Goal: Task Accomplishment & Management: Manage account settings

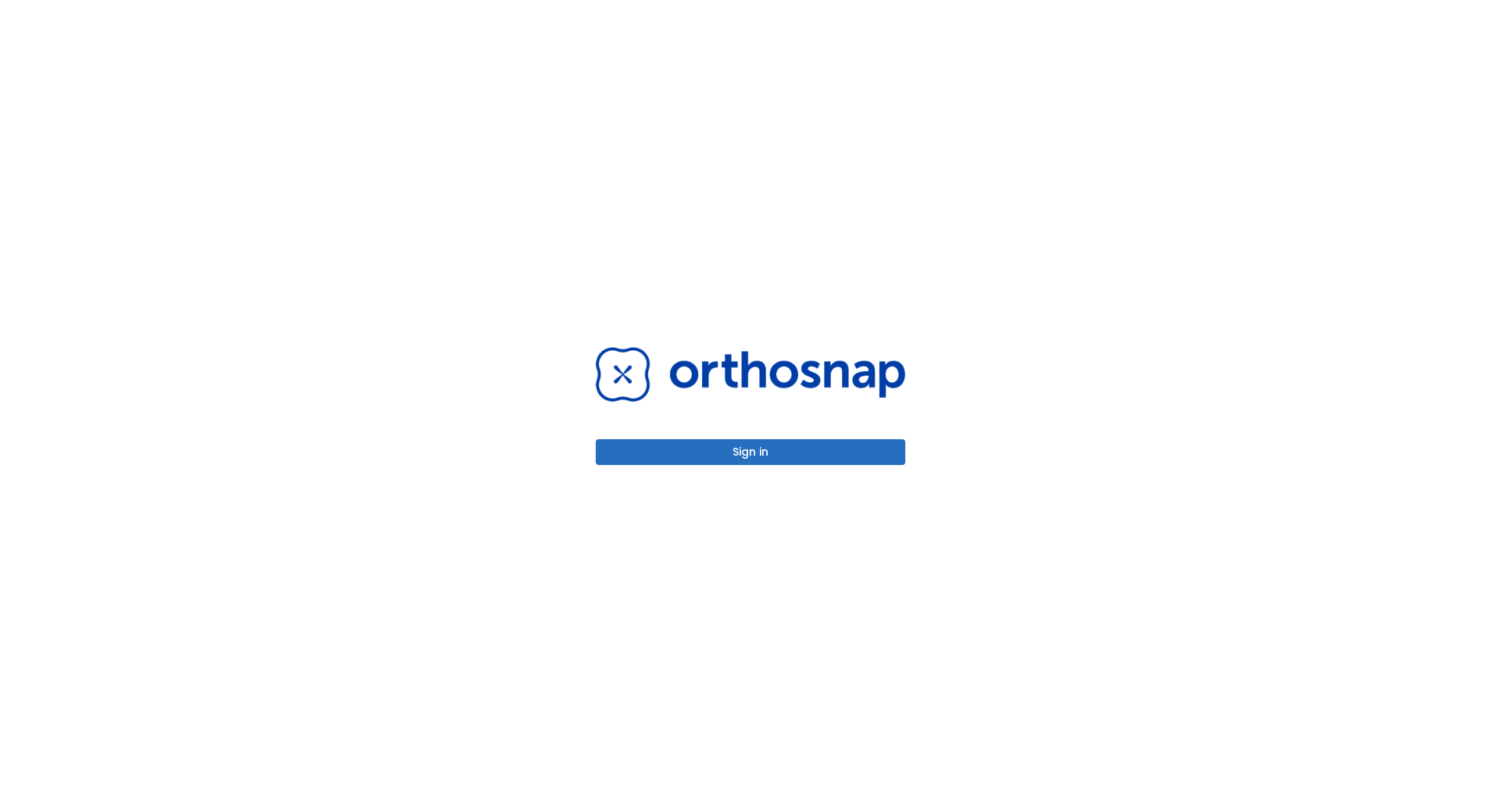
click at [760, 461] on button "Sign in" at bounding box center [750, 453] width 310 height 26
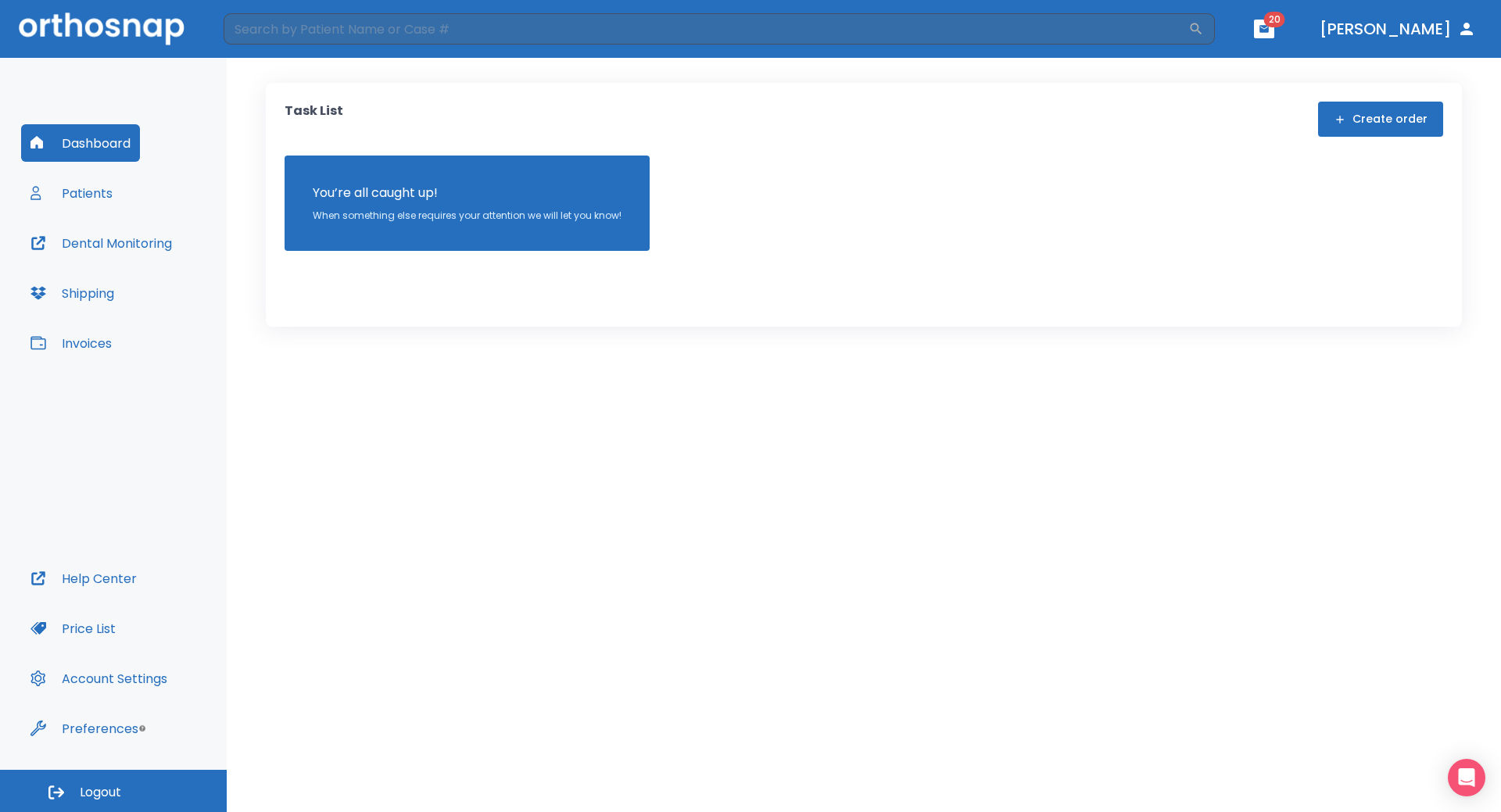
click at [91, 201] on button "Patients" at bounding box center [71, 193] width 101 height 38
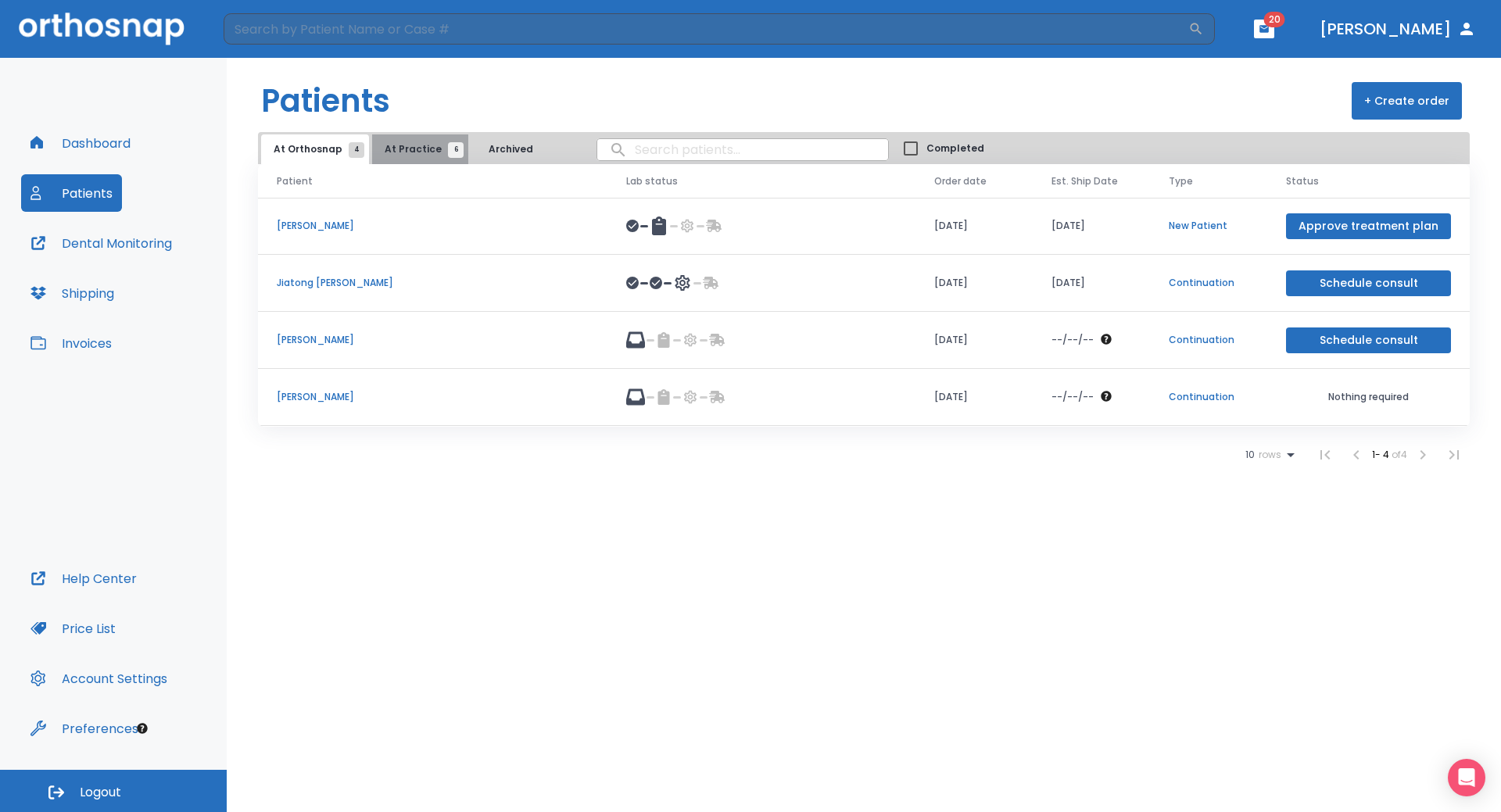
click at [423, 158] on button "At Practice 6" at bounding box center [421, 149] width 97 height 29
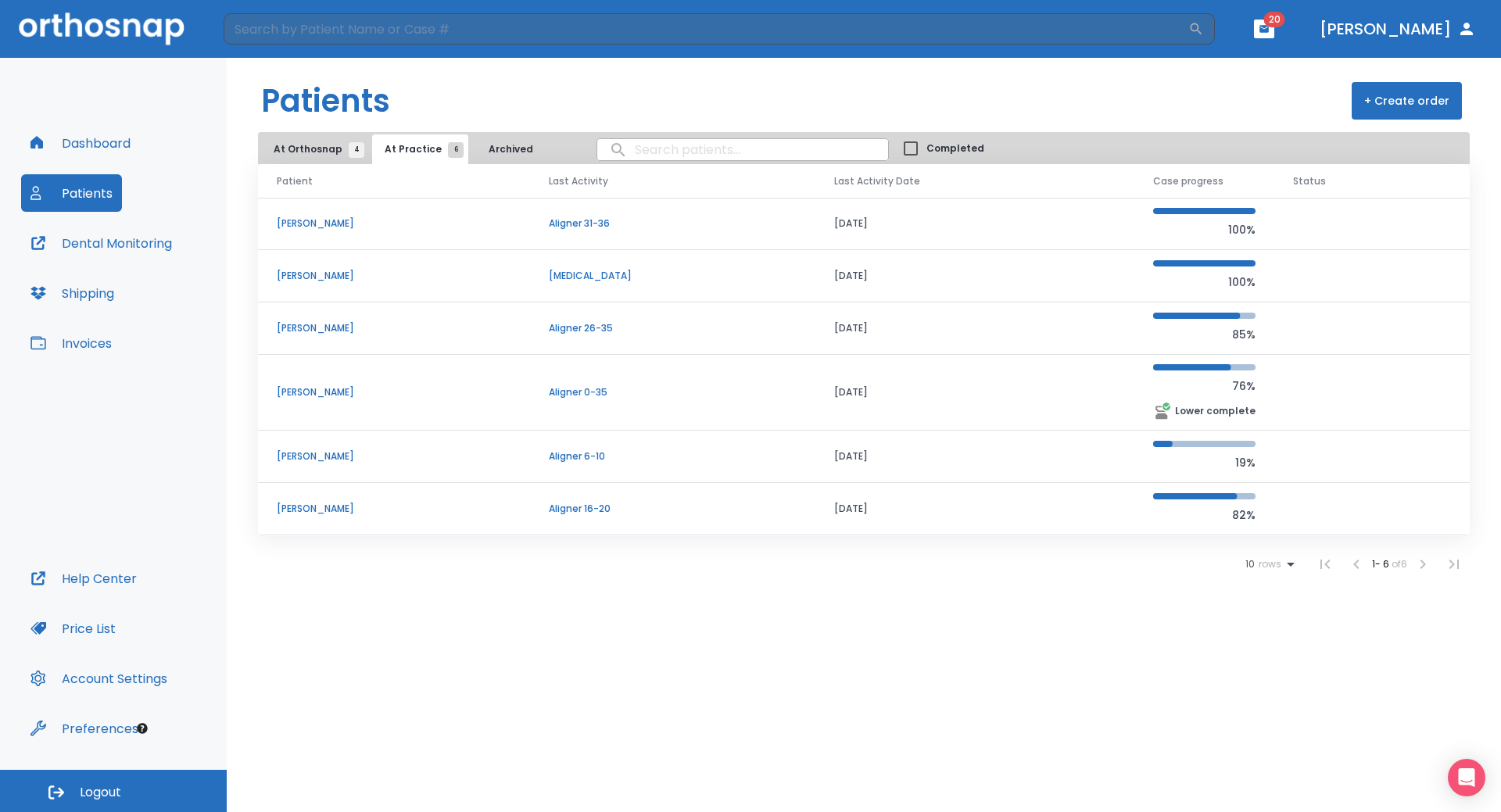
click at [302, 273] on p "[PERSON_NAME]" at bounding box center [394, 276] width 235 height 14
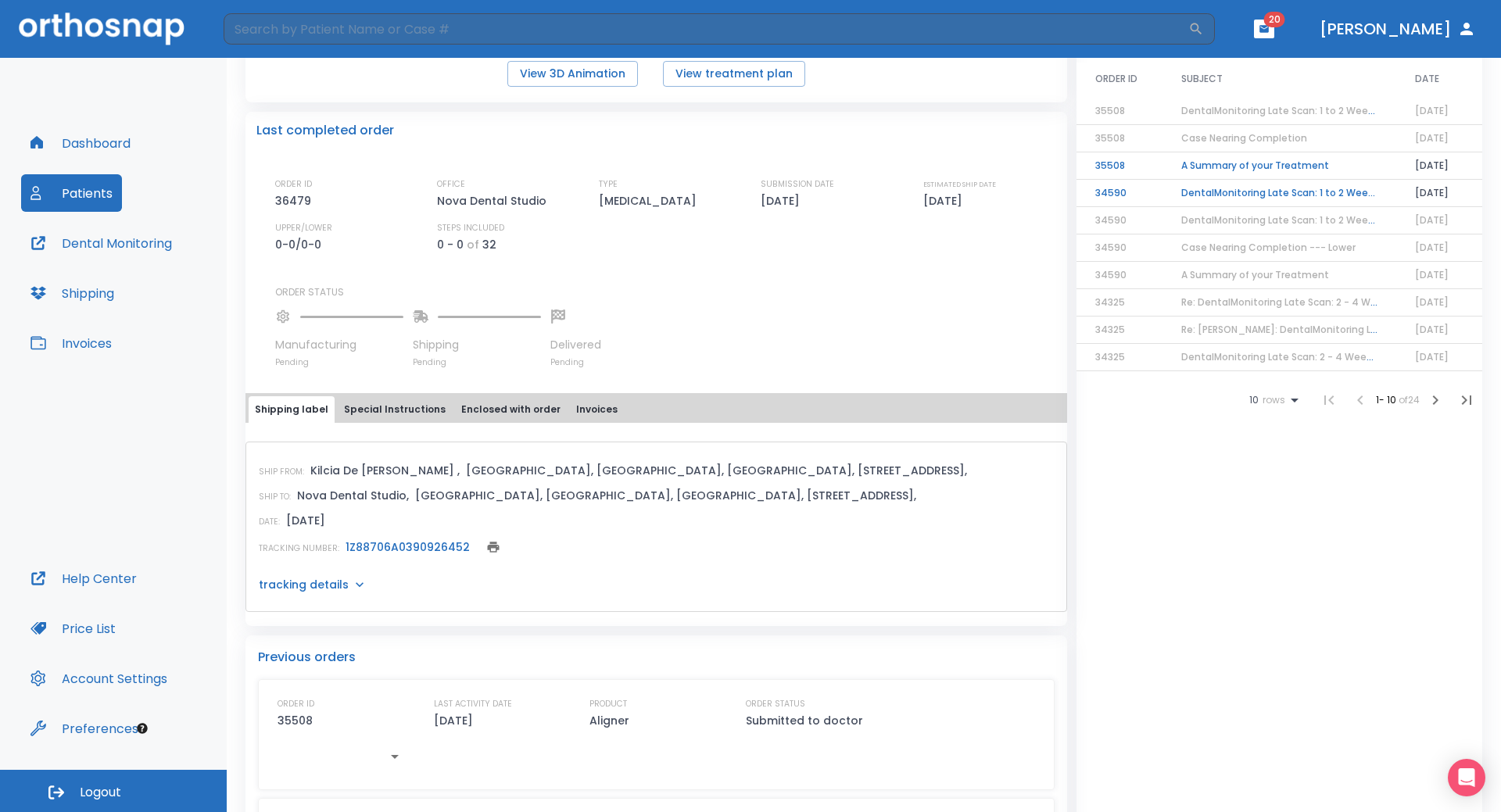
scroll to position [313, 0]
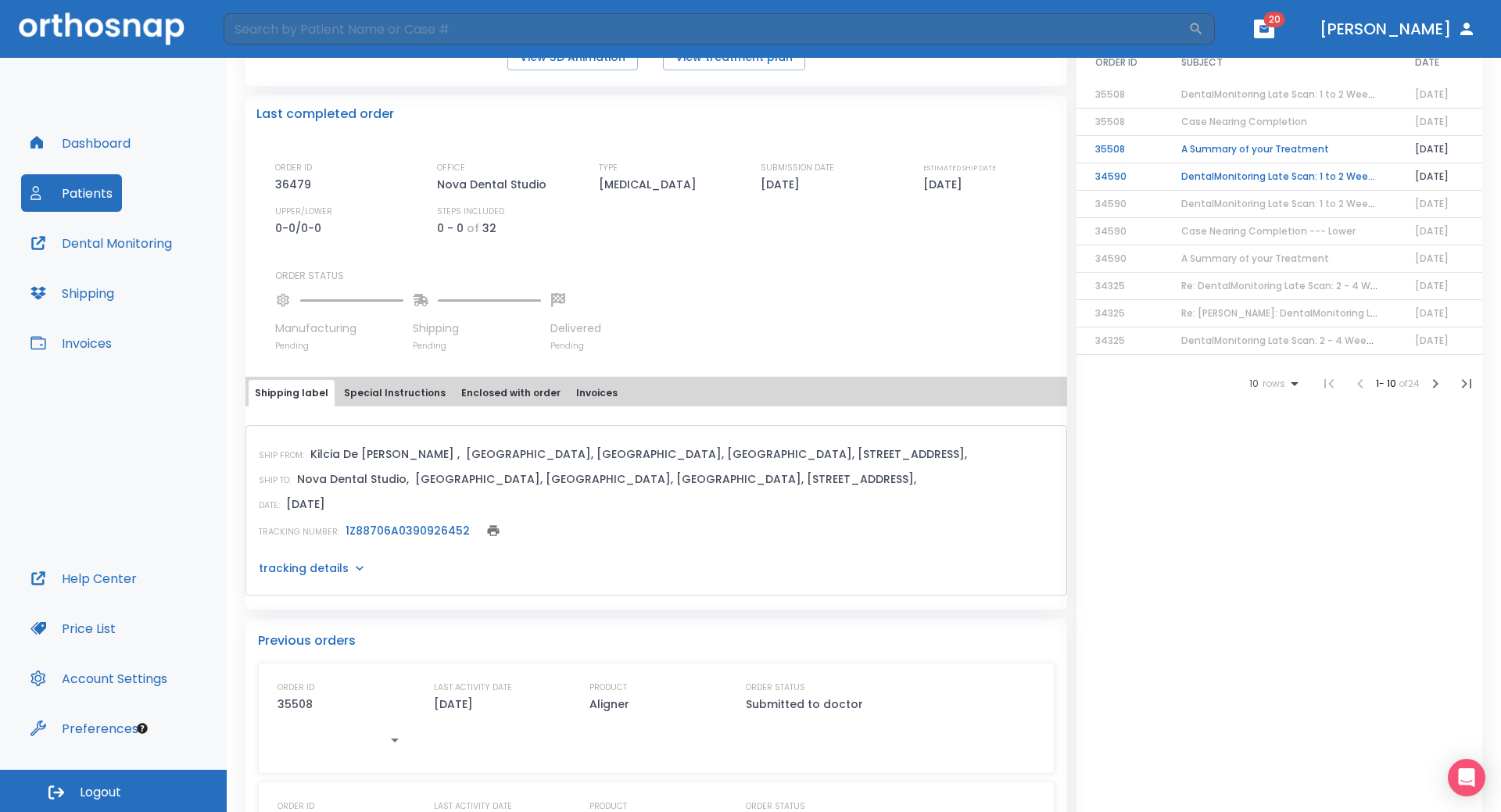
click at [372, 534] on link "1Z88706A0390926452" at bounding box center [408, 531] width 124 height 16
